Goal: Transaction & Acquisition: Subscribe to service/newsletter

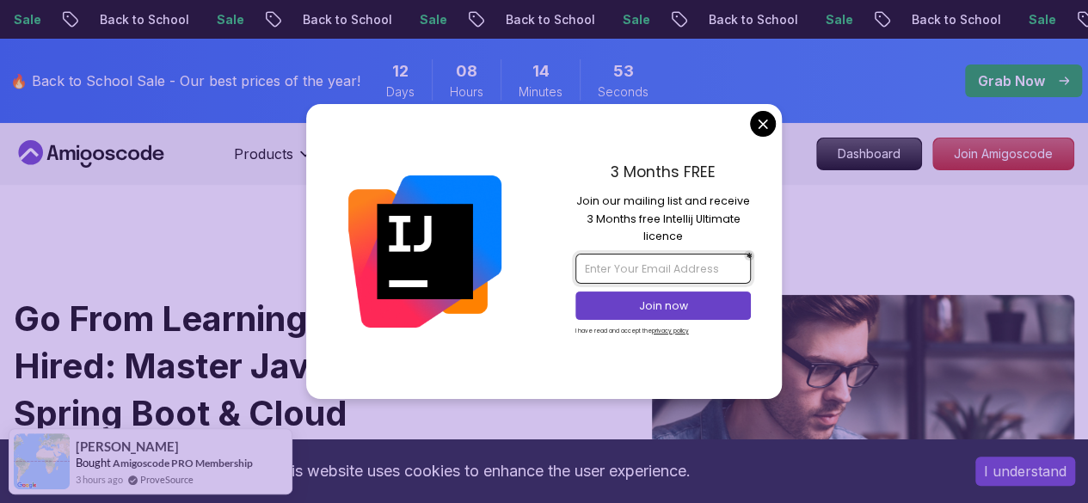
click at [646, 264] on input "email" at bounding box center [664, 268] width 176 height 29
type input "[EMAIL_ADDRESS][DOMAIN_NAME]"
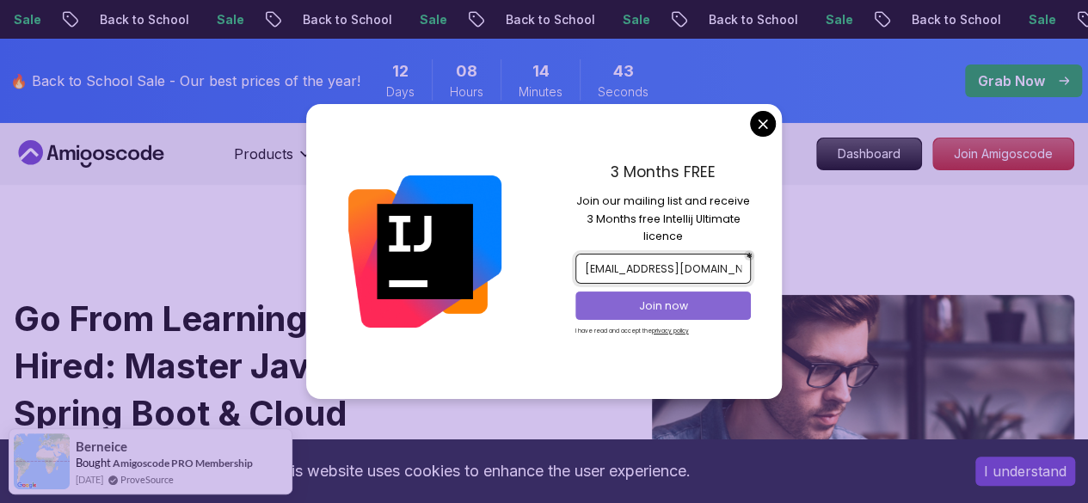
click at [728, 305] on p "Join now" at bounding box center [663, 306] width 143 height 15
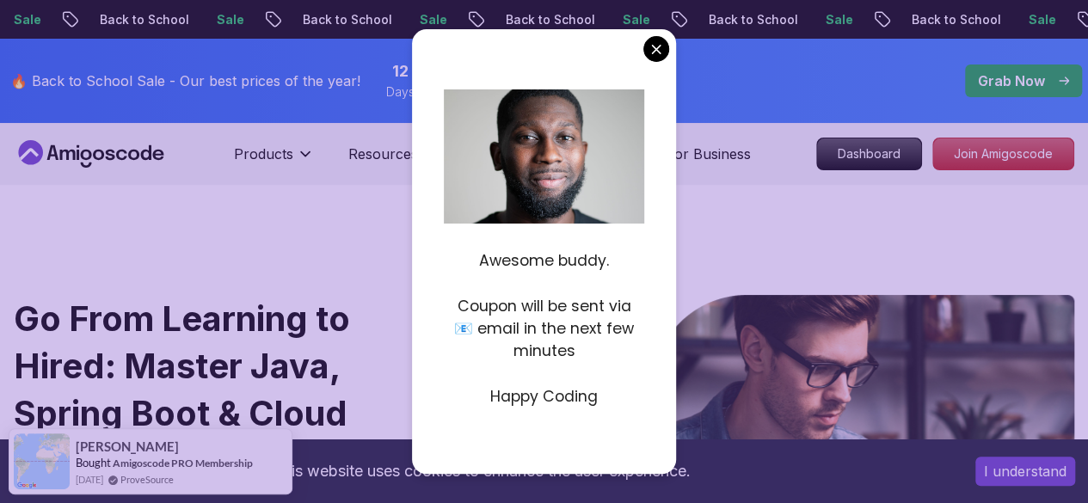
click at [607, 153] on img at bounding box center [538, 194] width 355 height 237
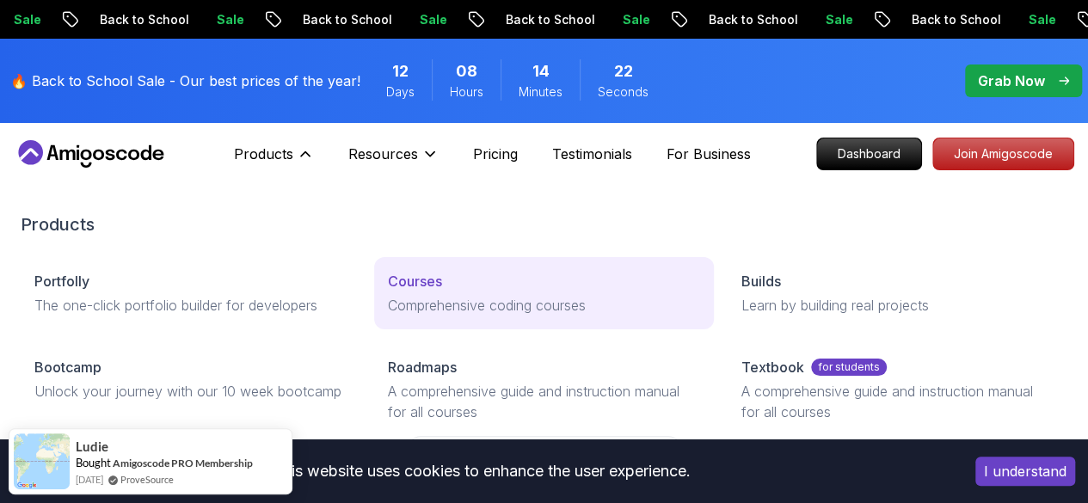
click at [388, 292] on p "Courses" at bounding box center [415, 281] width 54 height 21
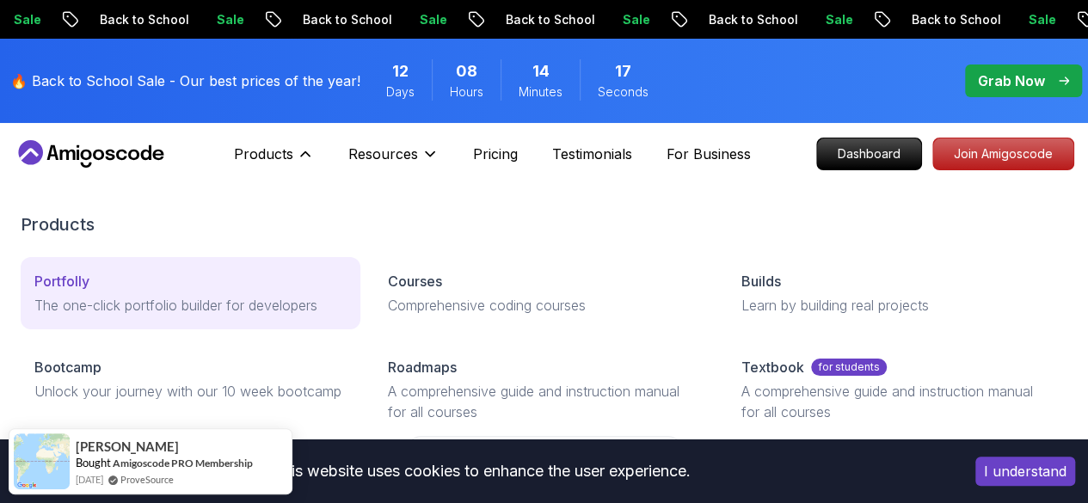
click at [87, 316] on p "The one-click portfolio builder for developers" at bounding box center [190, 305] width 312 height 21
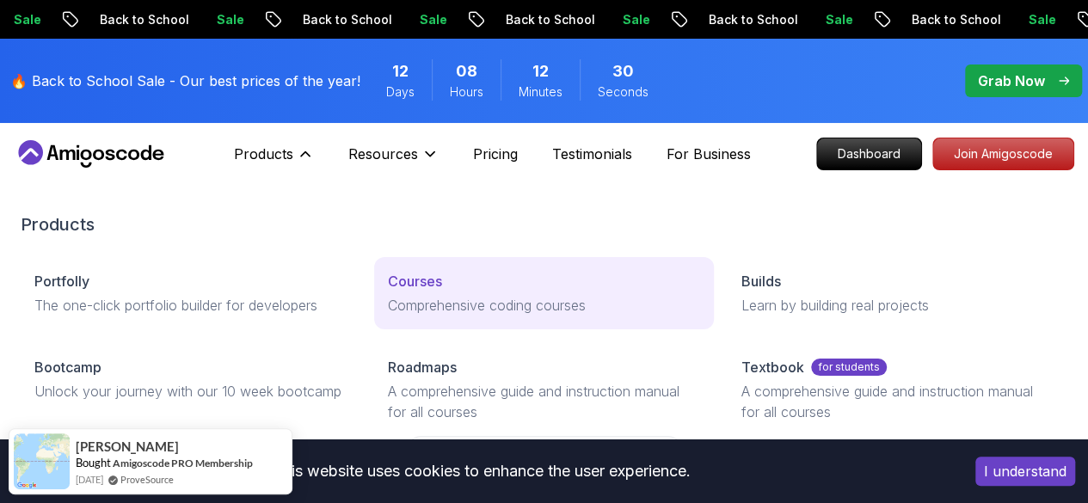
click at [388, 292] on p "Courses" at bounding box center [415, 281] width 54 height 21
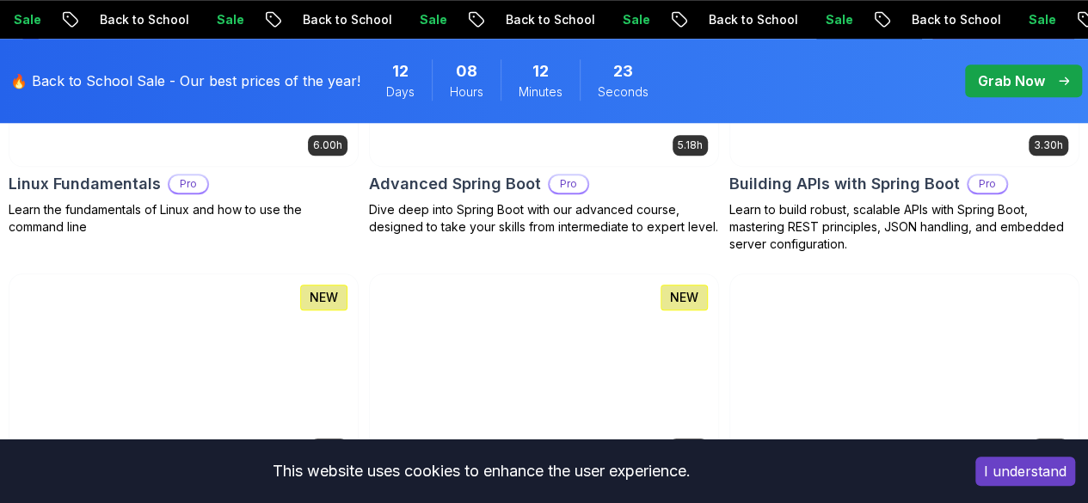
scroll to position [755, 0]
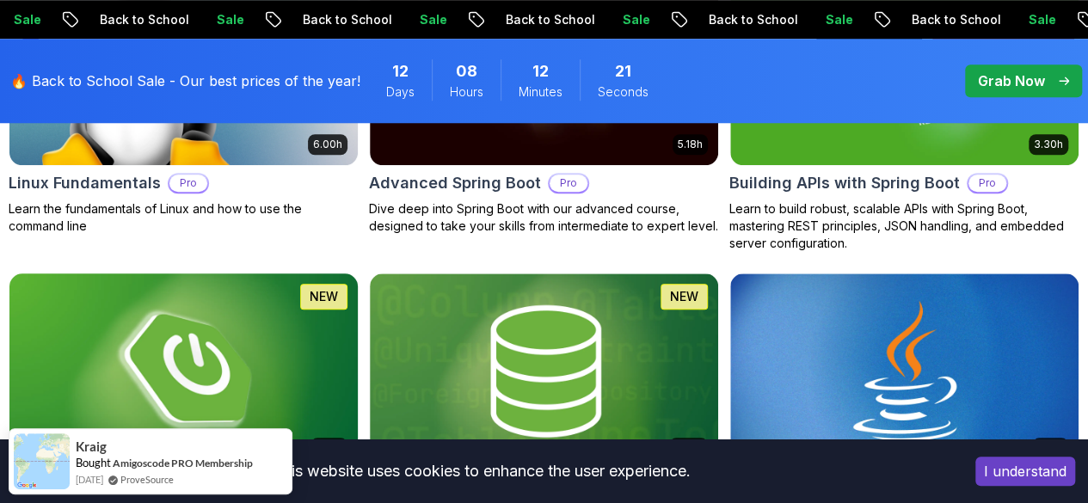
click at [367, 307] on img at bounding box center [184, 370] width 366 height 205
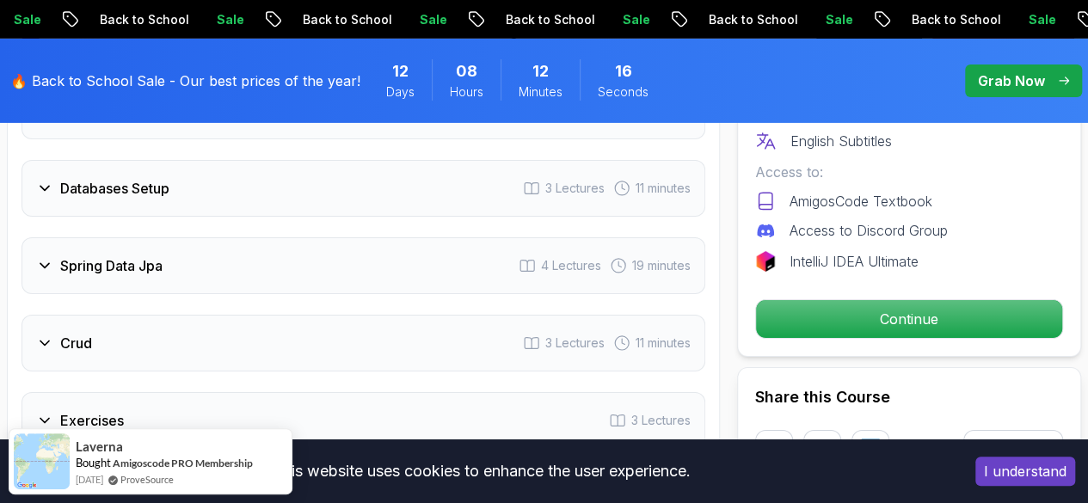
scroll to position [2805, 0]
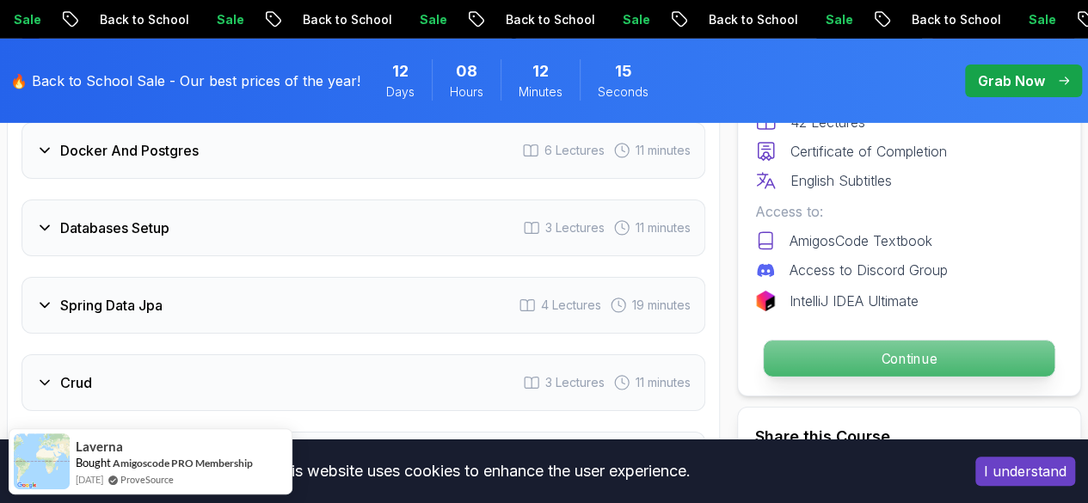
click at [846, 342] on p "Continue" at bounding box center [909, 359] width 291 height 36
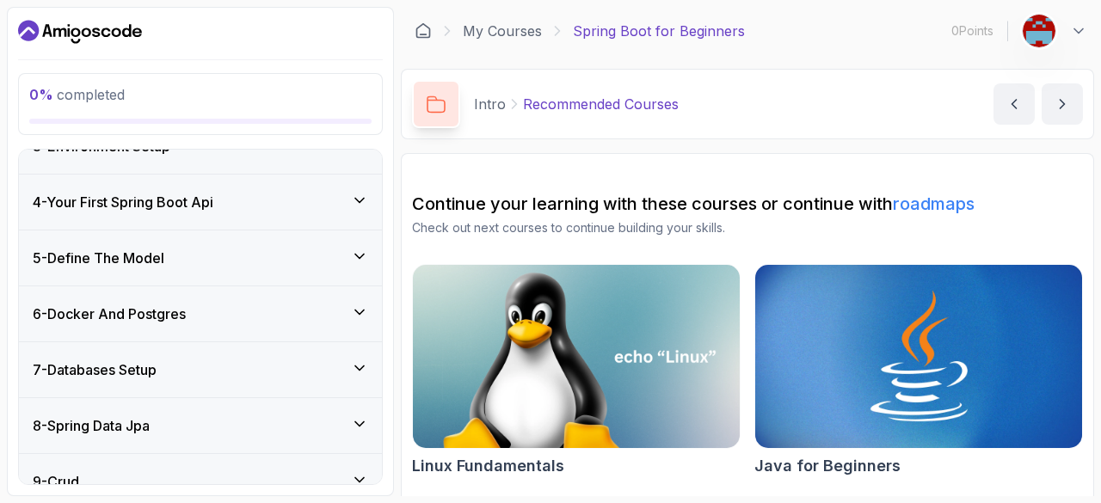
scroll to position [304, 0]
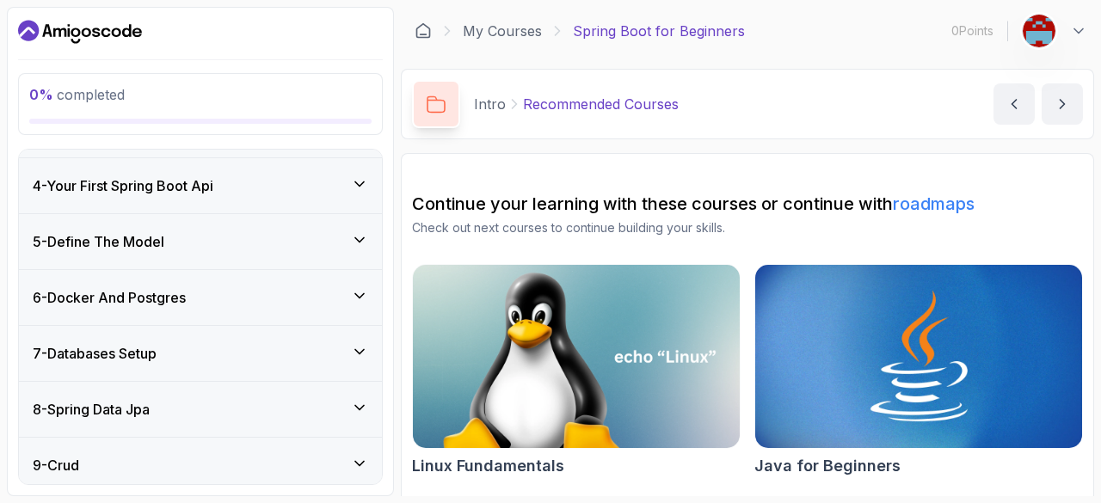
click at [345, 299] on div "6 - Docker And Postgres" at bounding box center [201, 297] width 336 height 21
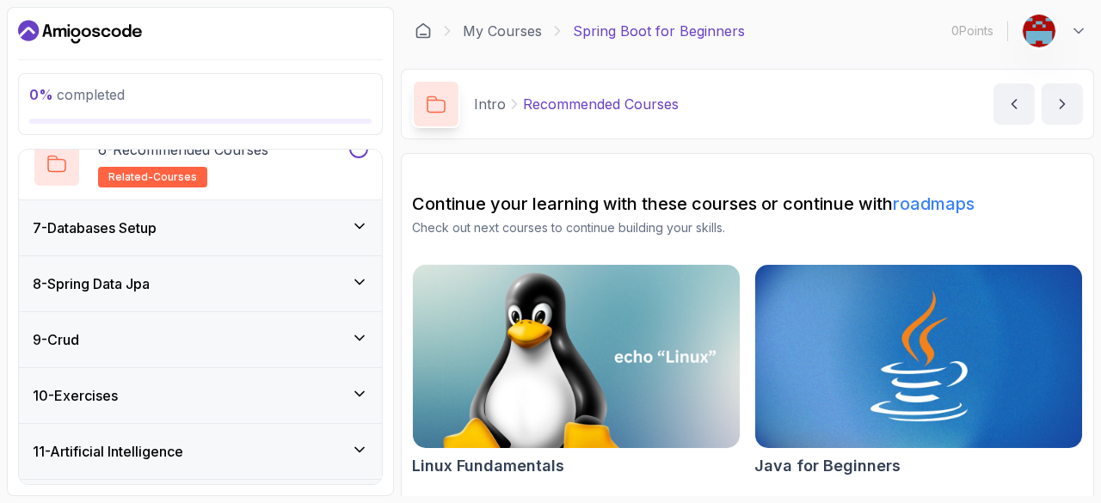
scroll to position [764, 0]
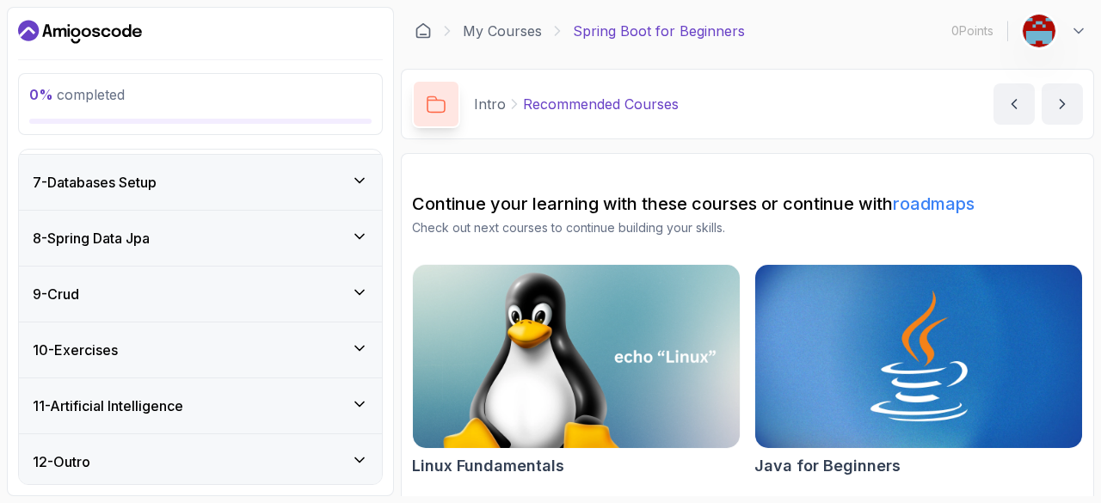
click at [296, 457] on div "12 - Outro" at bounding box center [201, 462] width 336 height 21
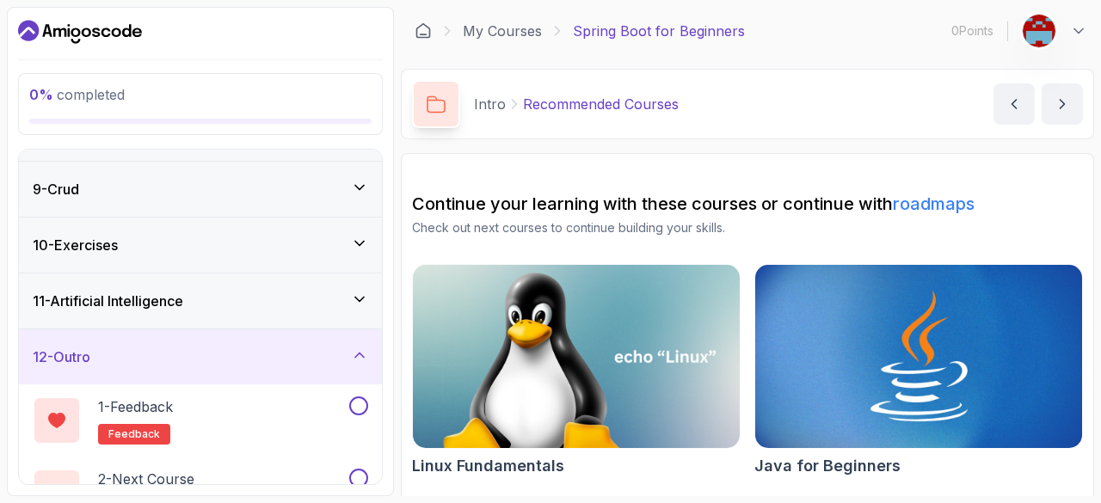
scroll to position [475, 0]
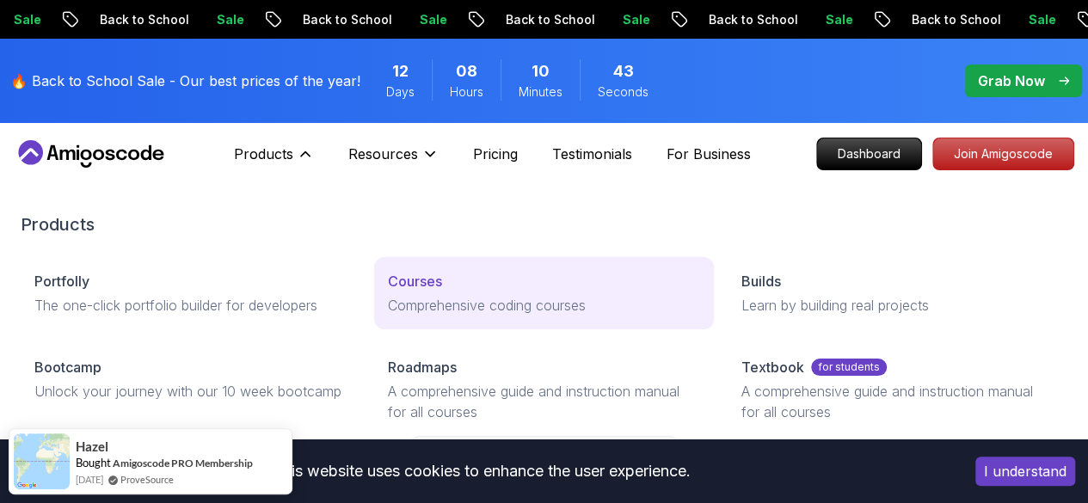
click at [374, 293] on link "Courses Comprehensive coding courses" at bounding box center [544, 293] width 340 height 72
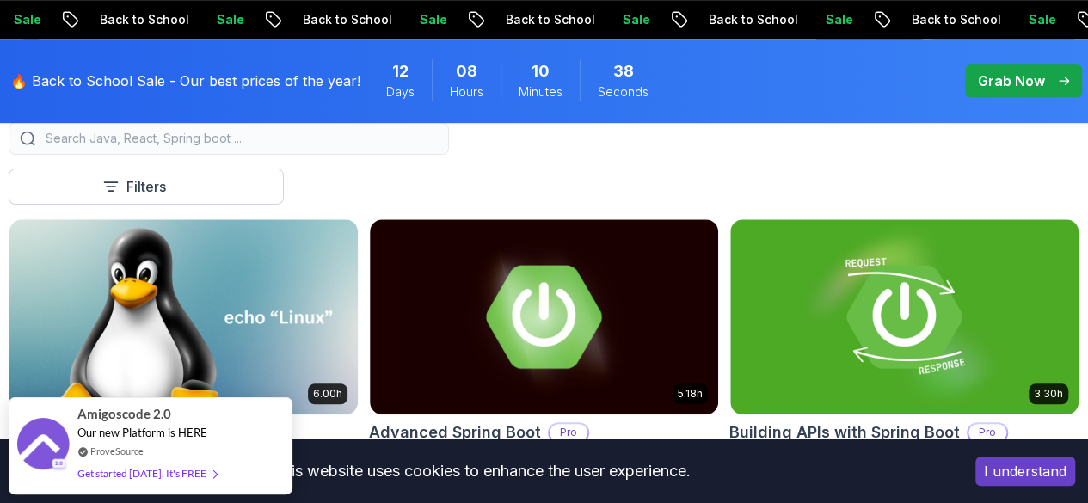
scroll to position [500, 0]
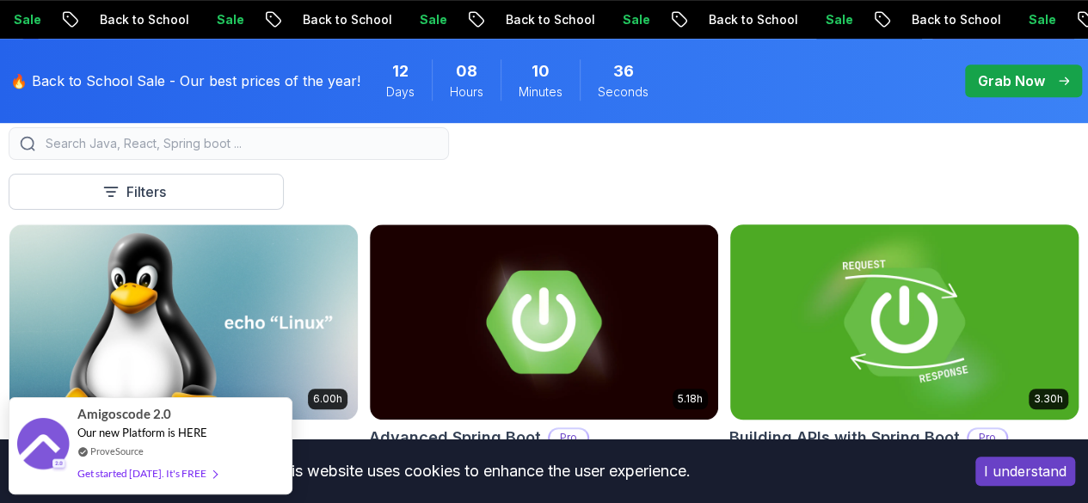
click at [1000, 250] on img at bounding box center [905, 321] width 366 height 205
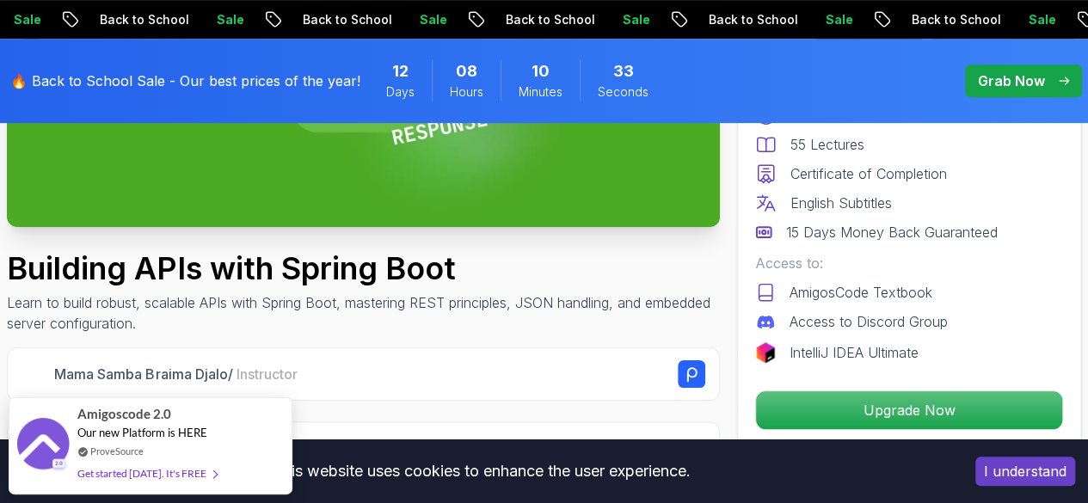
scroll to position [459, 0]
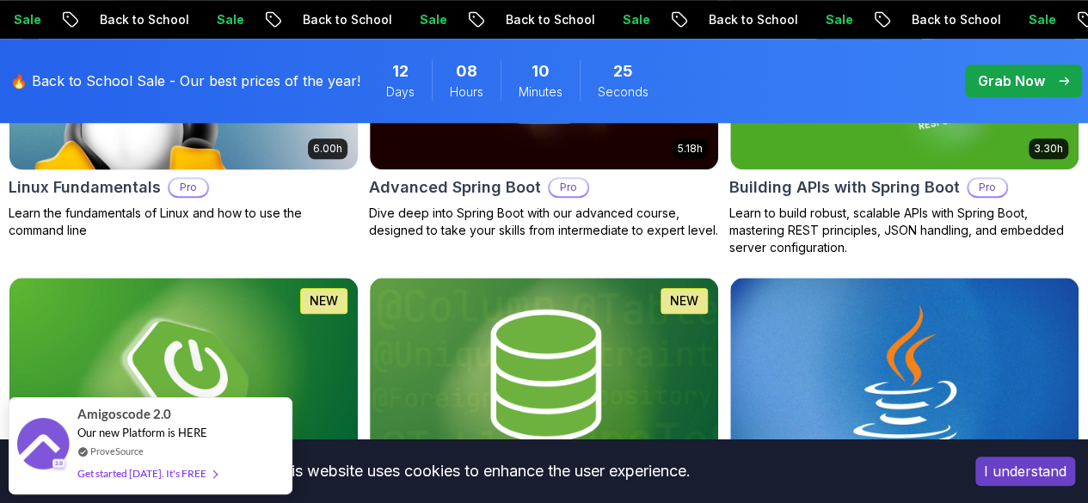
scroll to position [752, 0]
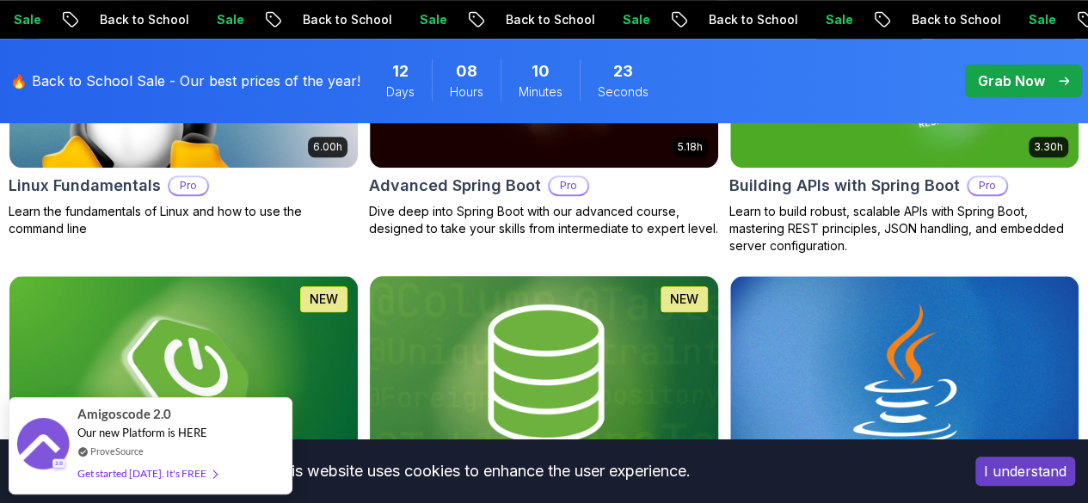
click at [650, 305] on img at bounding box center [544, 373] width 366 height 205
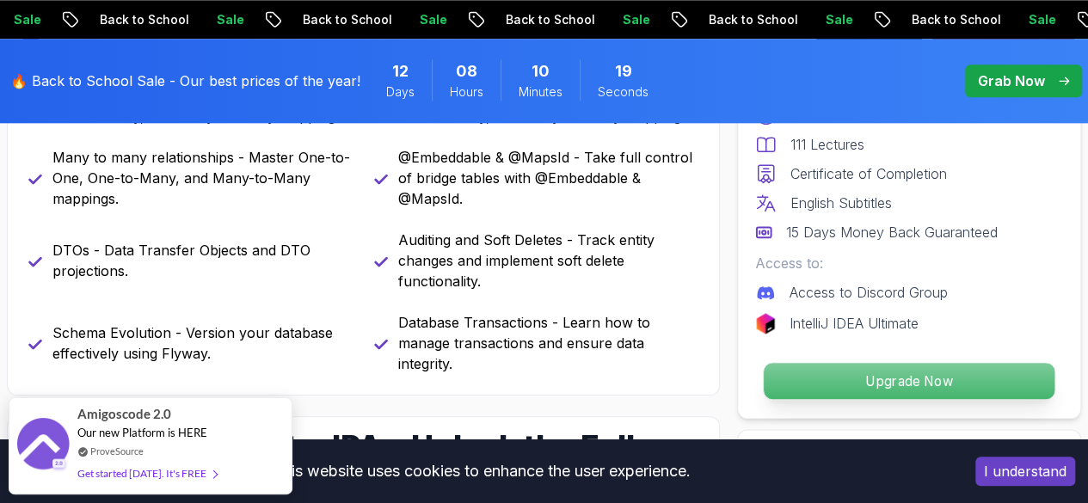
scroll to position [1010, 0]
click at [929, 398] on button "Upgrade Now" at bounding box center [909, 381] width 293 height 38
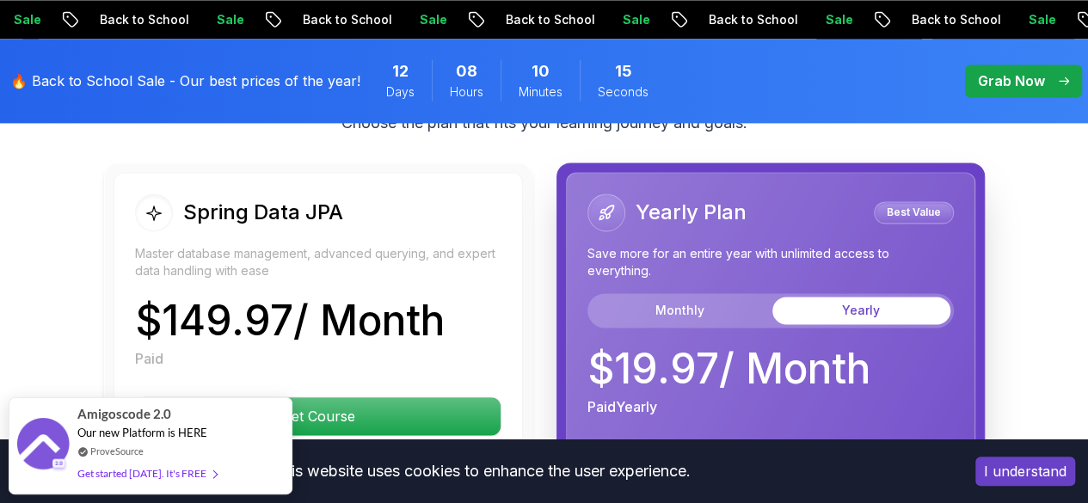
scroll to position [4481, 0]
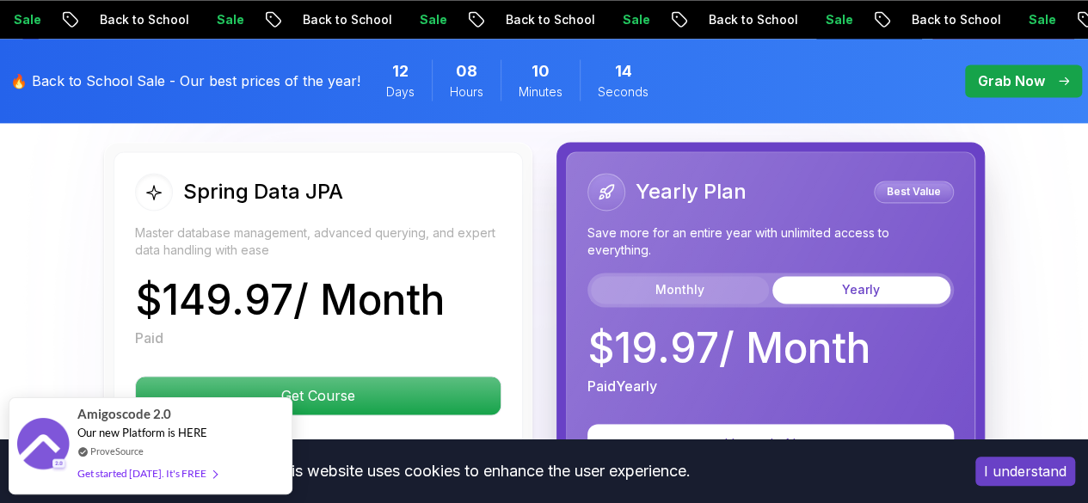
click at [706, 281] on button "Monthly" at bounding box center [680, 290] width 178 height 28
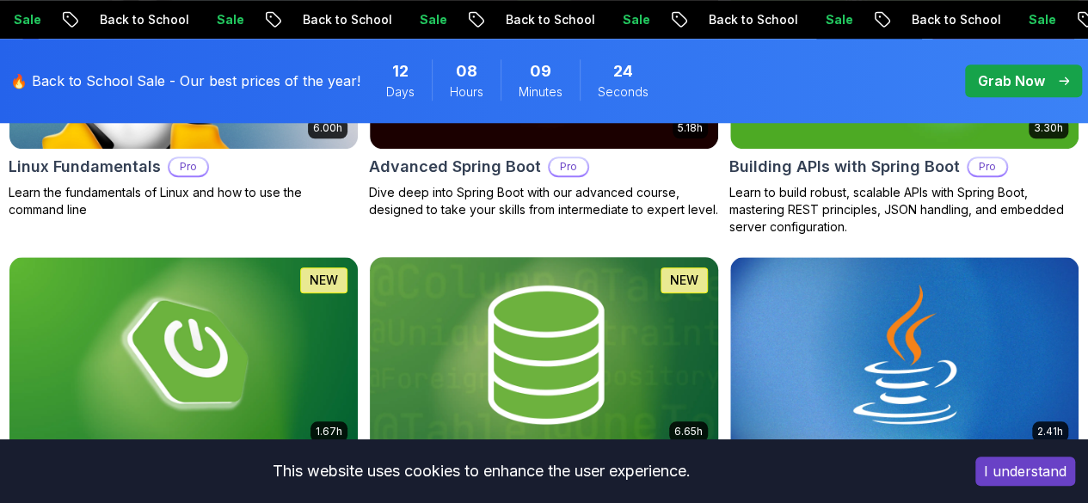
scroll to position [769, 0]
